Goal: Find specific page/section: Find specific page/section

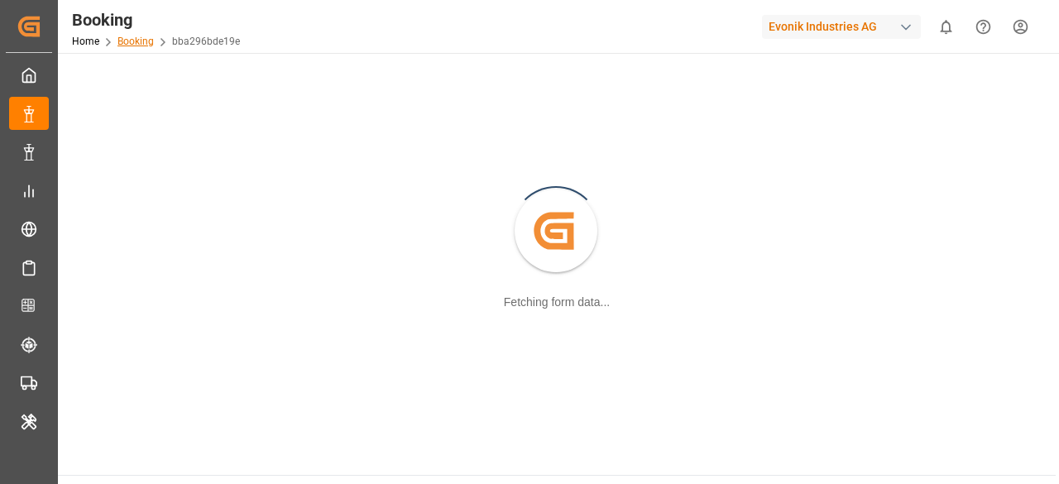
click at [124, 41] on link "Booking" at bounding box center [136, 42] width 36 height 12
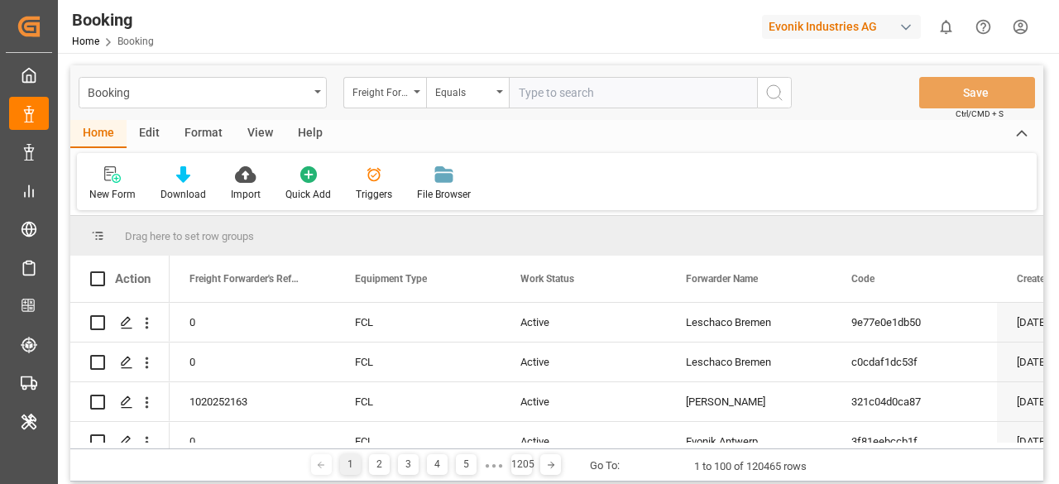
click at [546, 98] on input "text" at bounding box center [633, 92] width 248 height 31
click at [239, 68] on div "Booking Freight Forwarder's Reference No. Equals Save Ctrl/CMD + S" at bounding box center [556, 92] width 973 height 55
click at [396, 91] on div "Freight Forwarder's Reference No." at bounding box center [381, 90] width 56 height 19
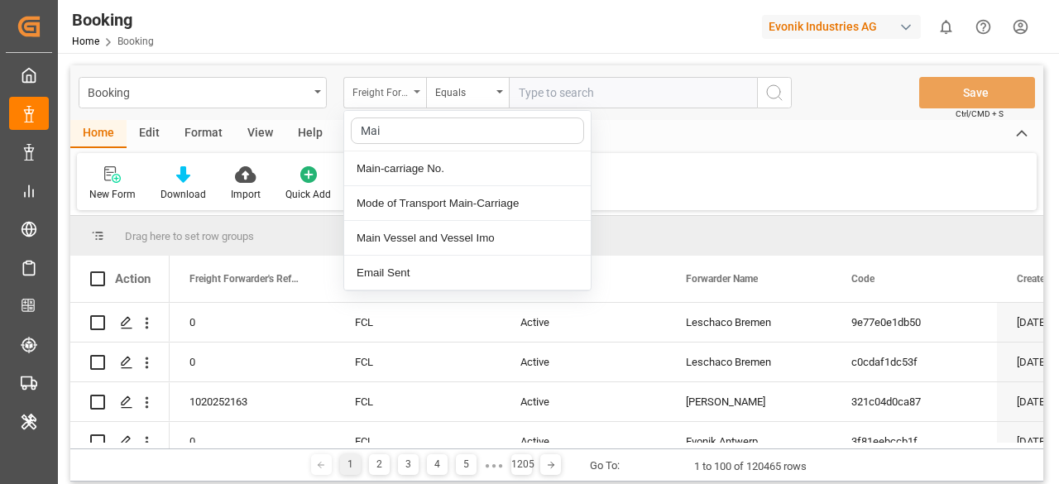
type input "Main"
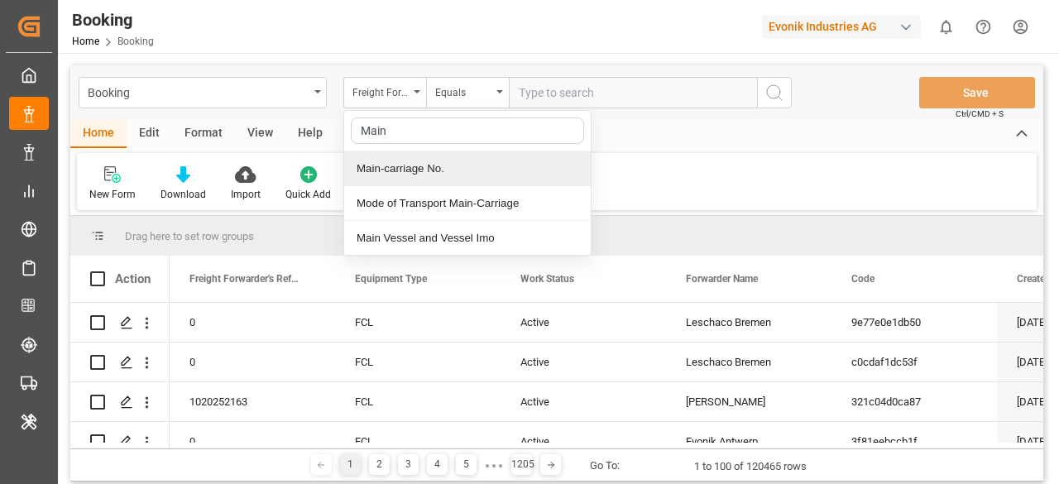
click at [412, 163] on div "Main-carriage No." at bounding box center [467, 168] width 247 height 35
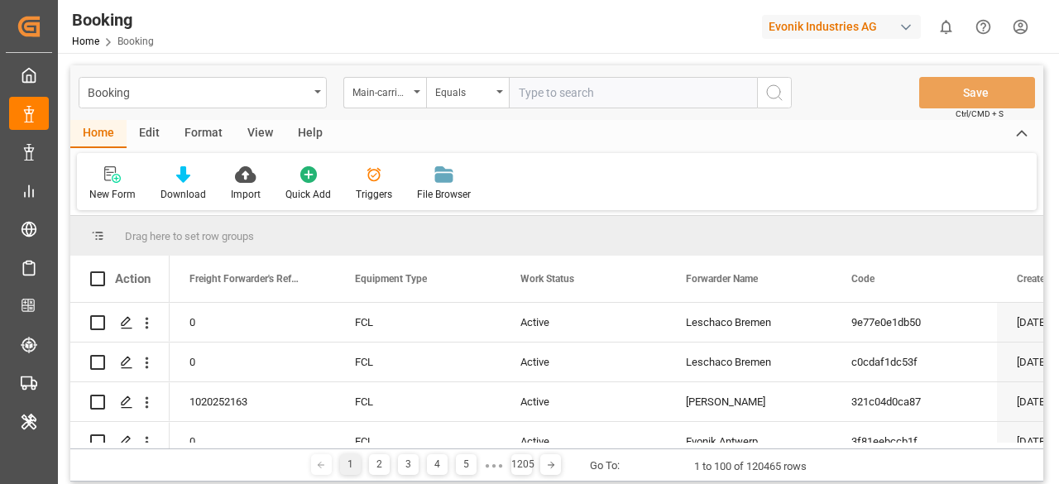
click at [548, 88] on input "text" at bounding box center [633, 92] width 248 height 31
